Goal: Check status: Check status

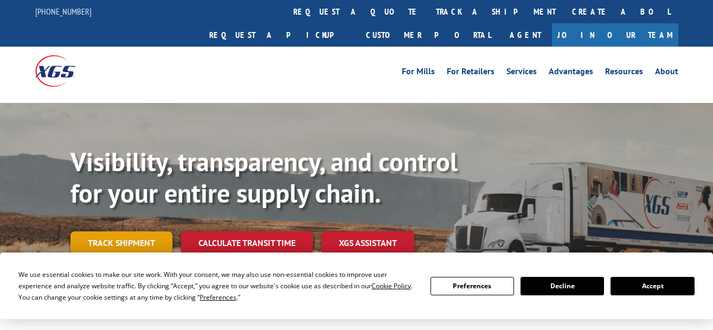
click at [141, 232] on link "Track shipment" at bounding box center [122, 243] width 102 height 23
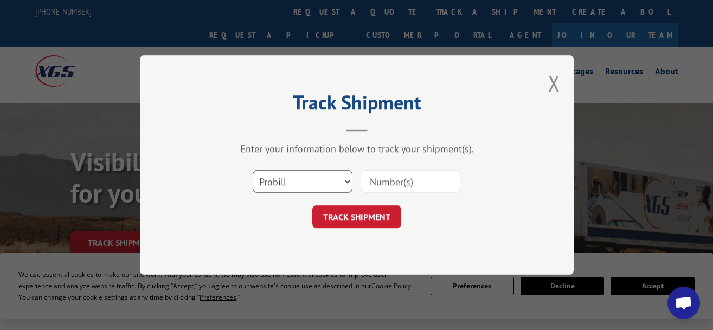
click at [253, 170] on select "Select category... Probill BOL PO" at bounding box center [303, 181] width 100 height 23
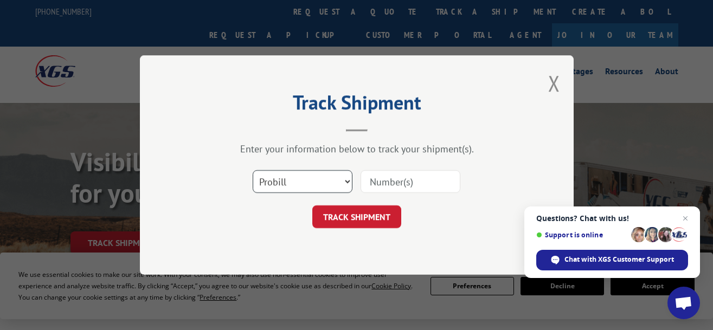
select select "bol"
click option "BOL" at bounding box center [0, 0] width 0 height 0
click at [384, 178] on input at bounding box center [411, 181] width 100 height 23
paste input "7082469"
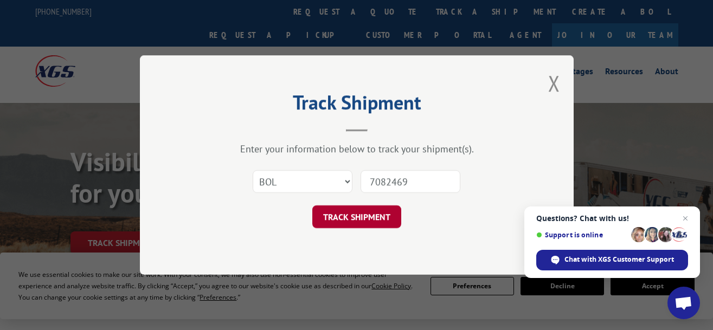
type input "7082469"
click at [363, 219] on button "TRACK SHIPMENT" at bounding box center [356, 217] width 89 height 23
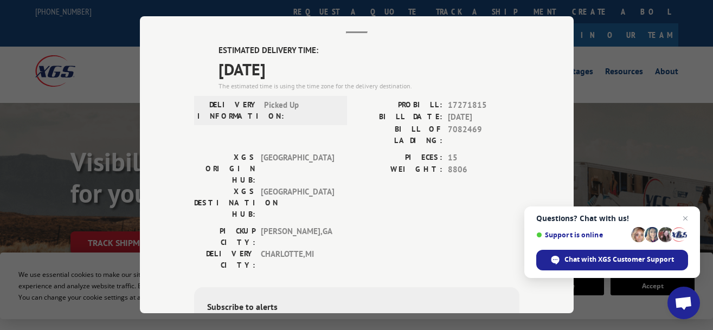
scroll to position [117, 0]
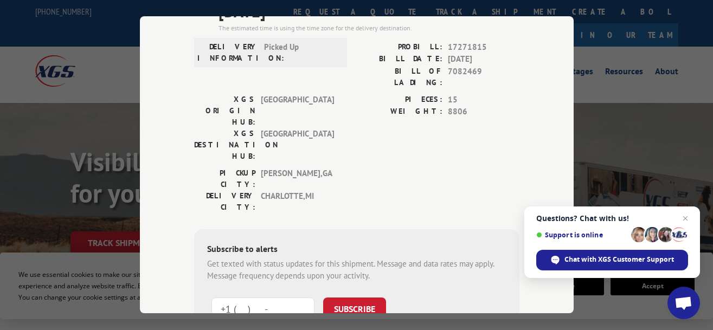
click at [270, 298] on input "+1 (___) ___-____" at bounding box center [263, 309] width 103 height 23
type input "[PHONE_NUMBER]"
click at [361, 298] on button "SUBSCRIBE" at bounding box center [354, 309] width 63 height 23
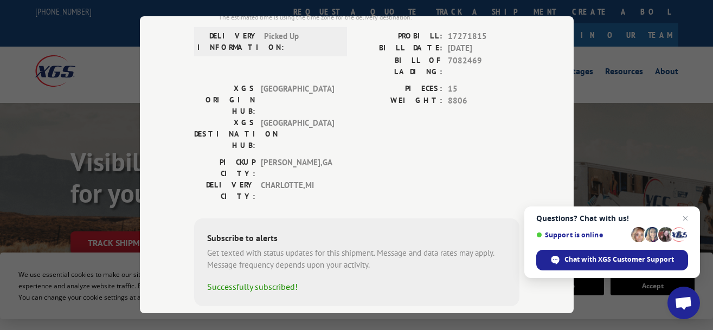
scroll to position [132, 0]
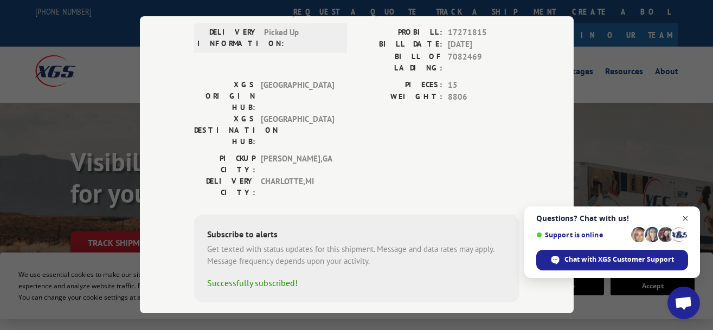
click at [685, 217] on span "Close chat" at bounding box center [686, 219] width 14 height 14
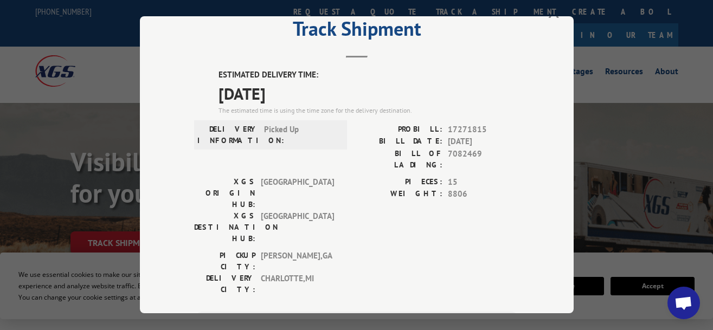
scroll to position [0, 0]
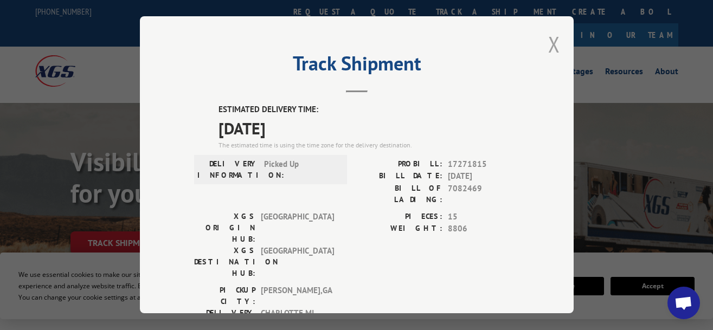
click at [550, 47] on button "Close modal" at bounding box center [554, 44] width 12 height 29
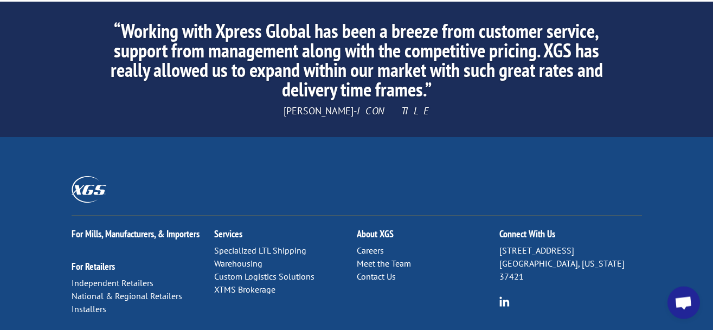
scroll to position [1771, 0]
